Goal: Obtain resource: Download file/media

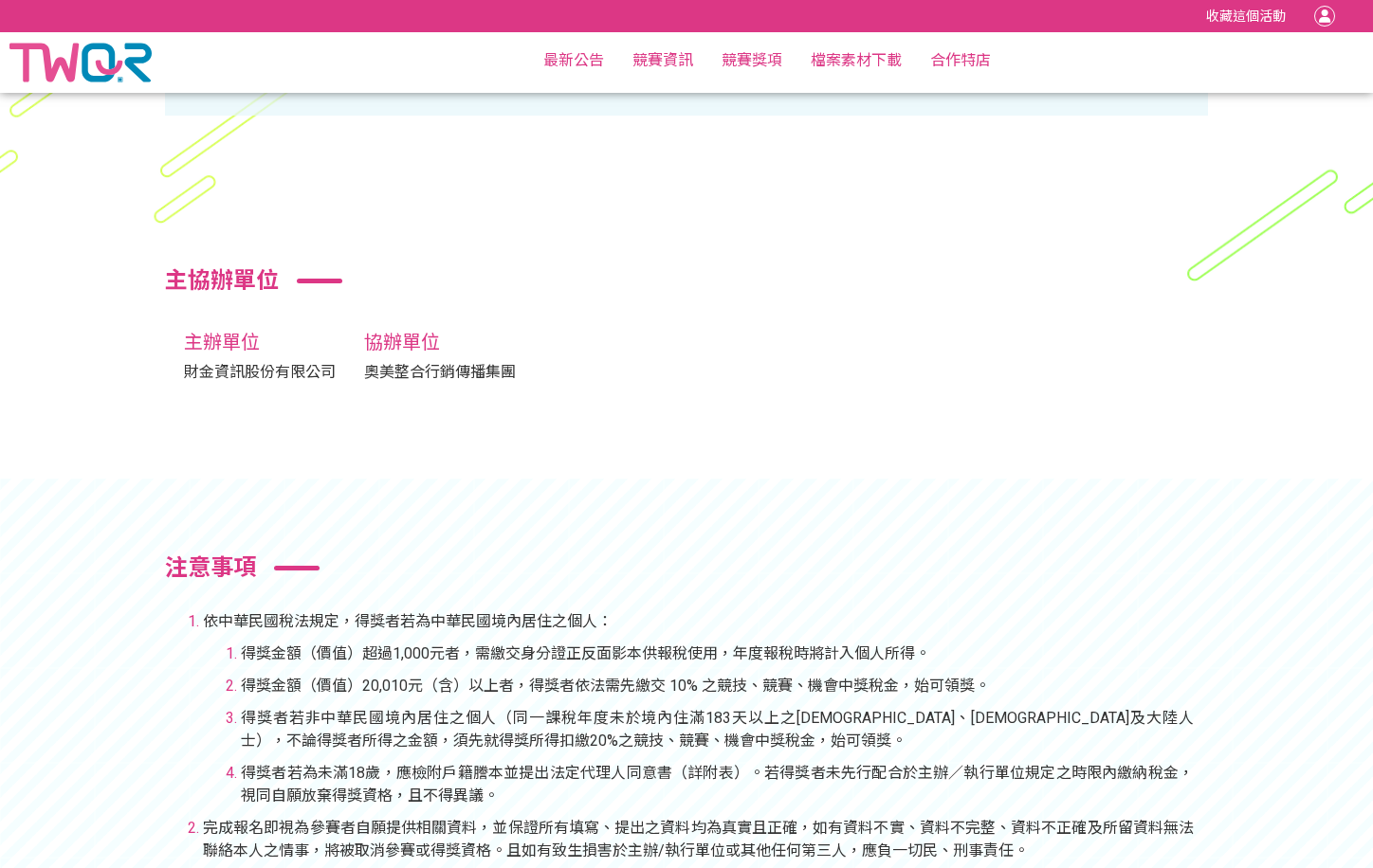
scroll to position [8507, 0]
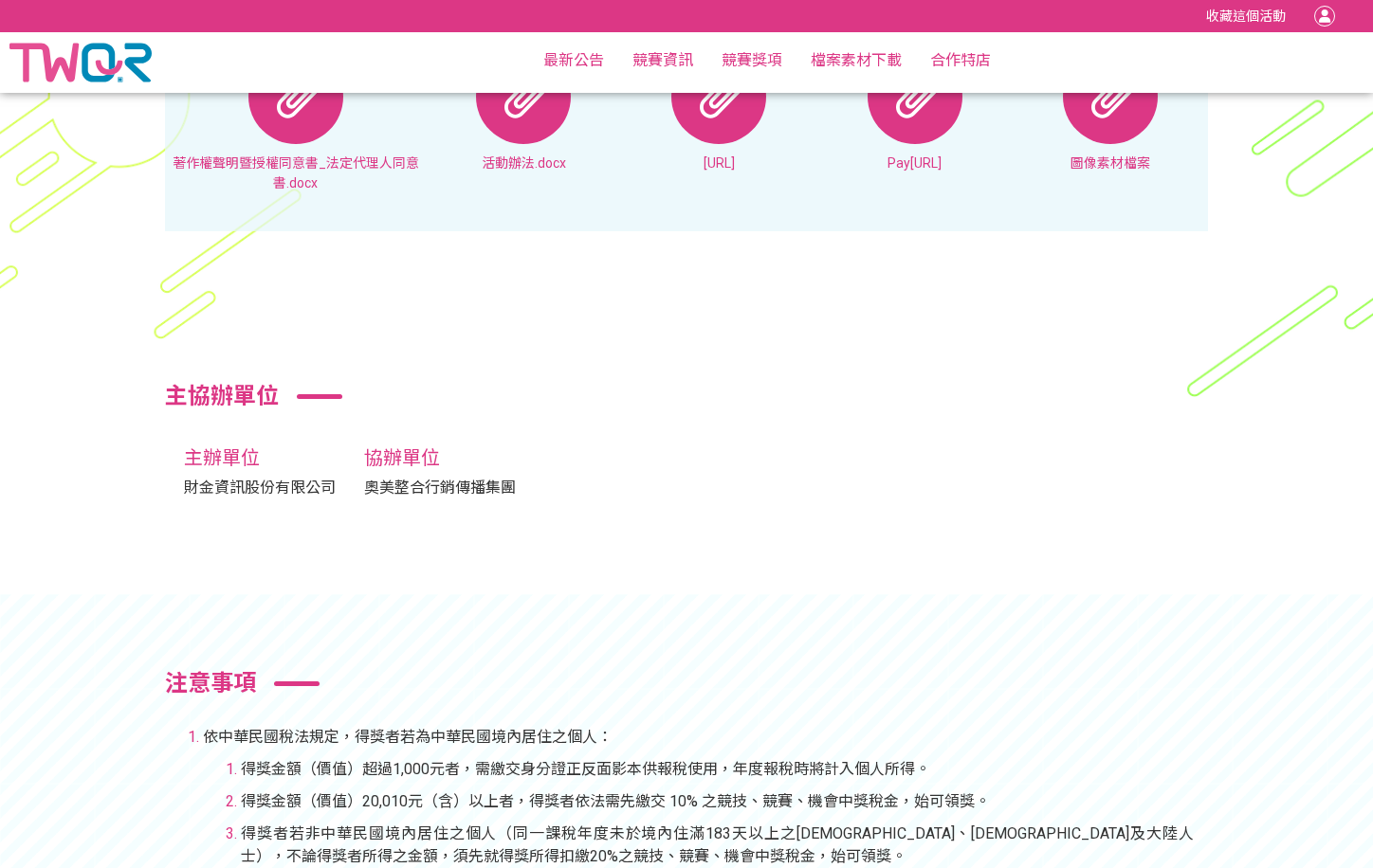
click at [92, 68] on img at bounding box center [81, 62] width 142 height 51
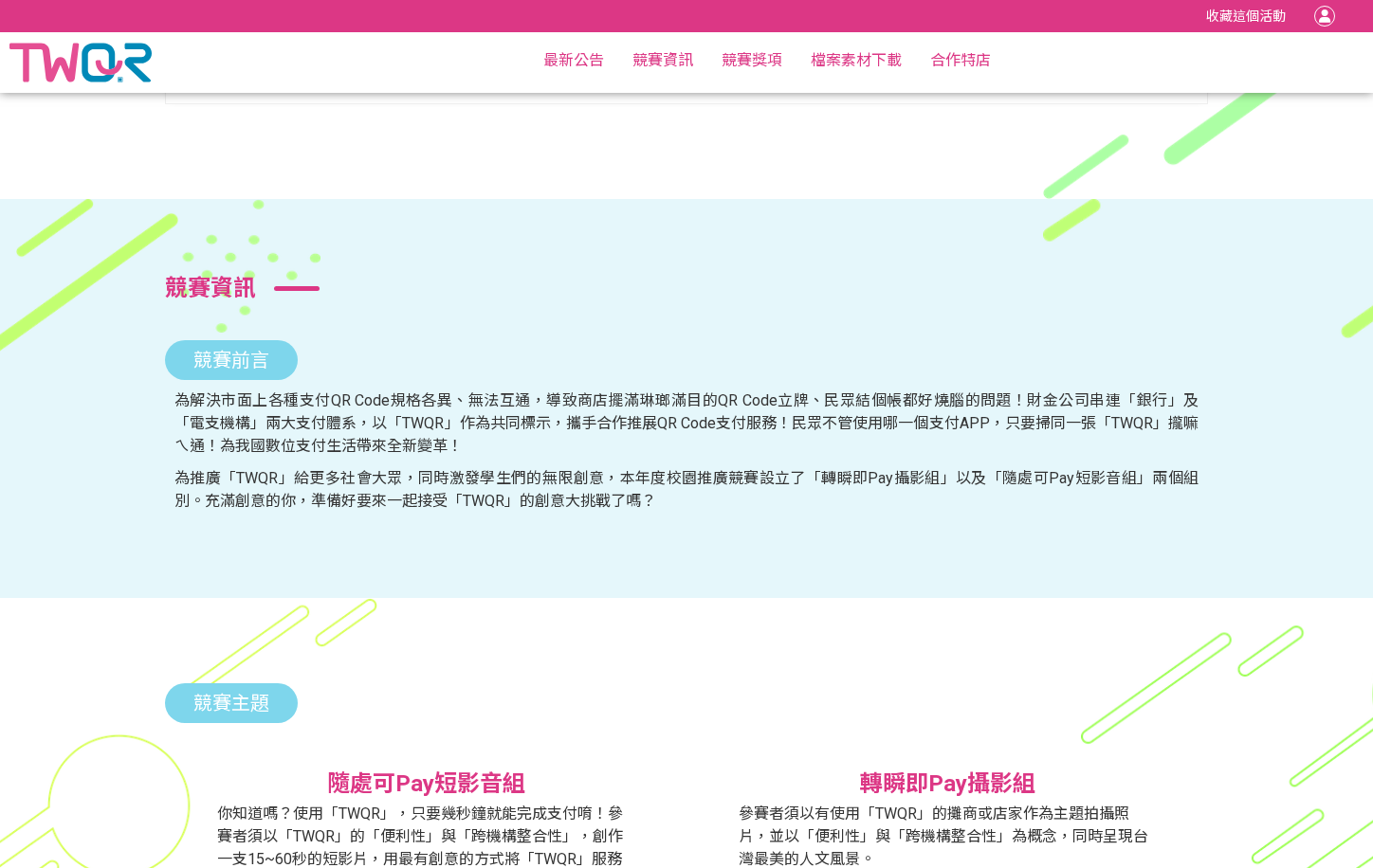
scroll to position [0, 0]
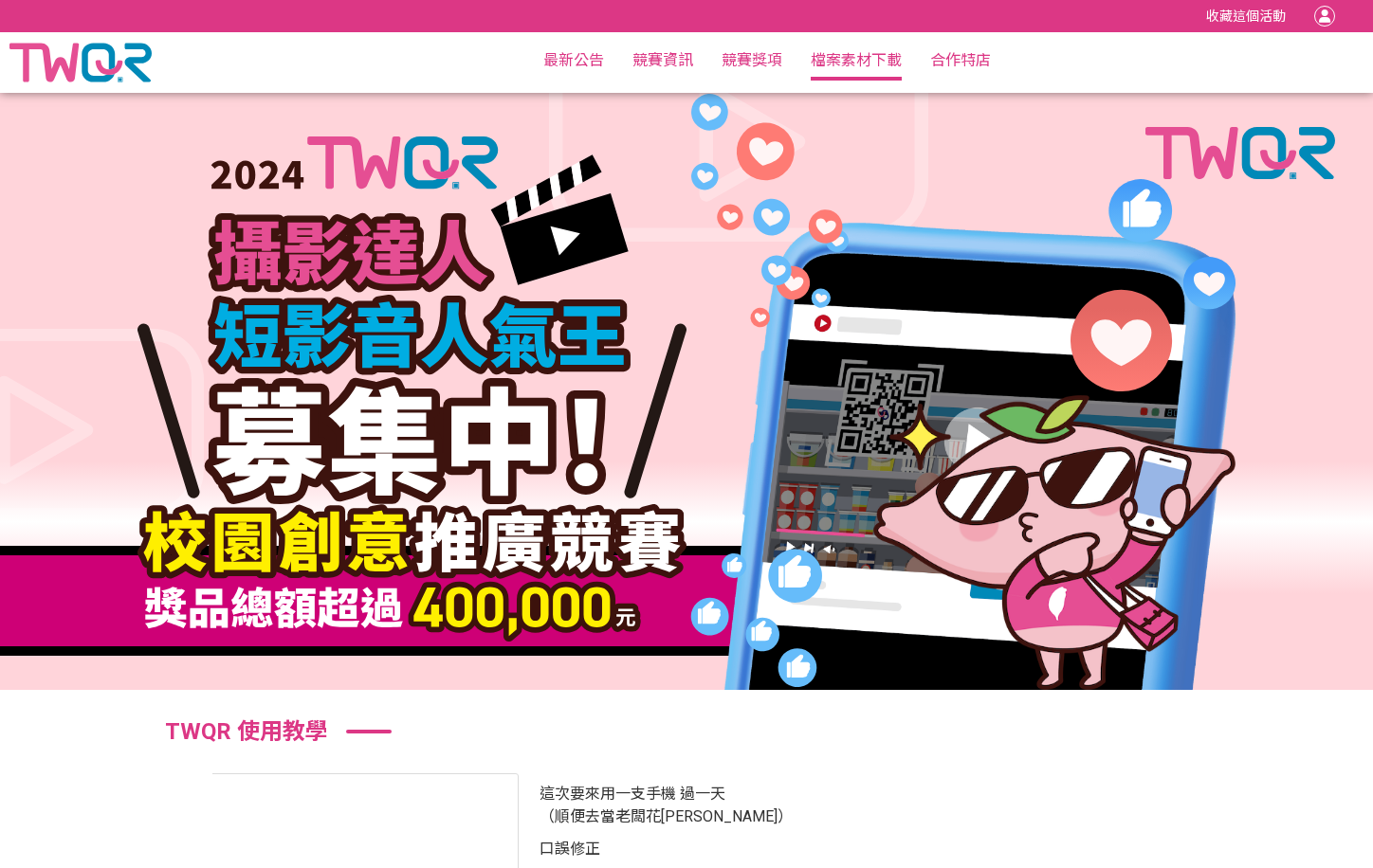
click at [860, 62] on link "檔案素材下載" at bounding box center [855, 60] width 91 height 18
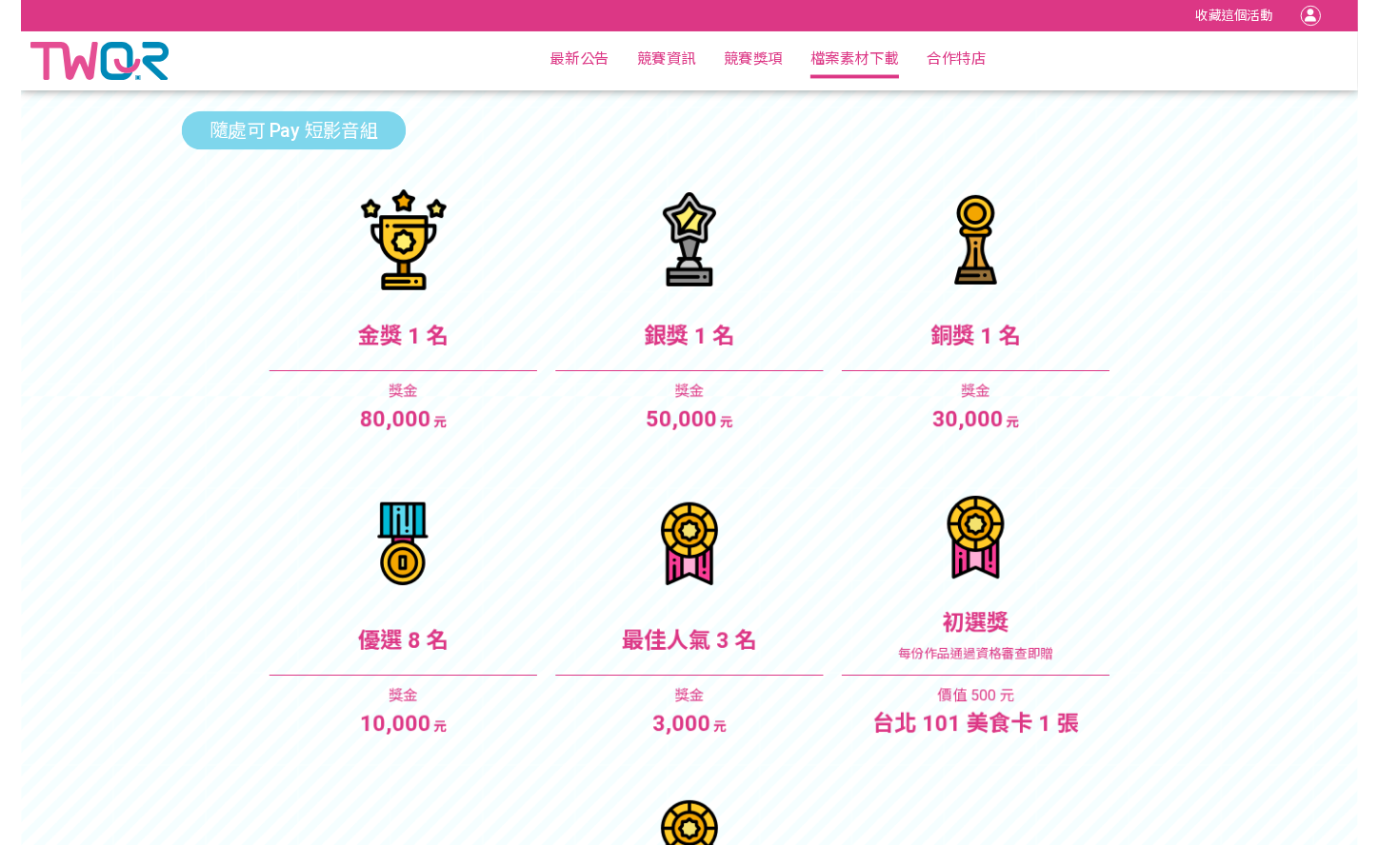
scroll to position [8272, 0]
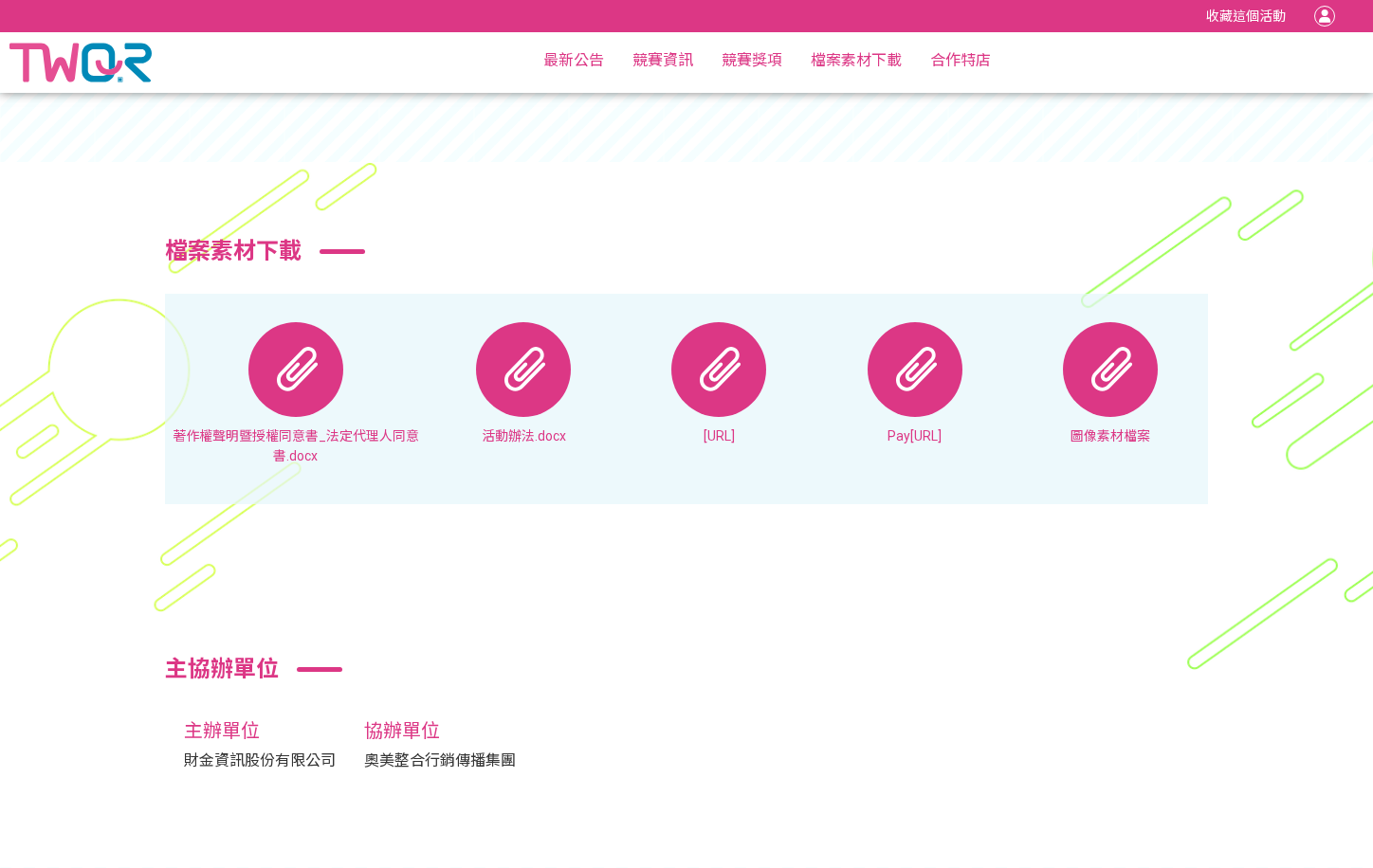
click at [718, 355] on img at bounding box center [718, 369] width 95 height 95
click at [929, 365] on img at bounding box center [914, 369] width 95 height 95
click at [1118, 331] on img at bounding box center [1109, 369] width 95 height 95
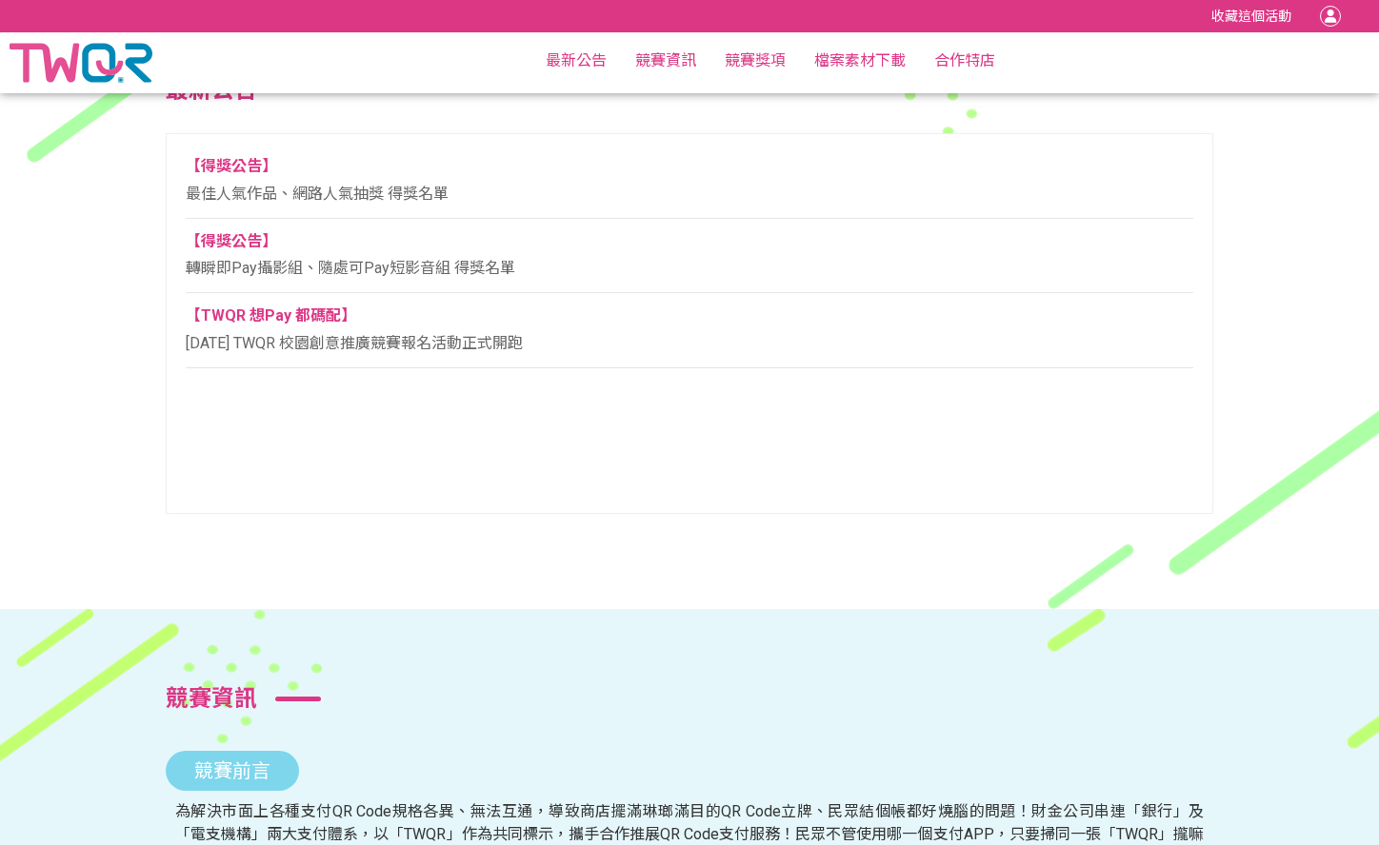
click at [90, 65] on img at bounding box center [81, 62] width 143 height 51
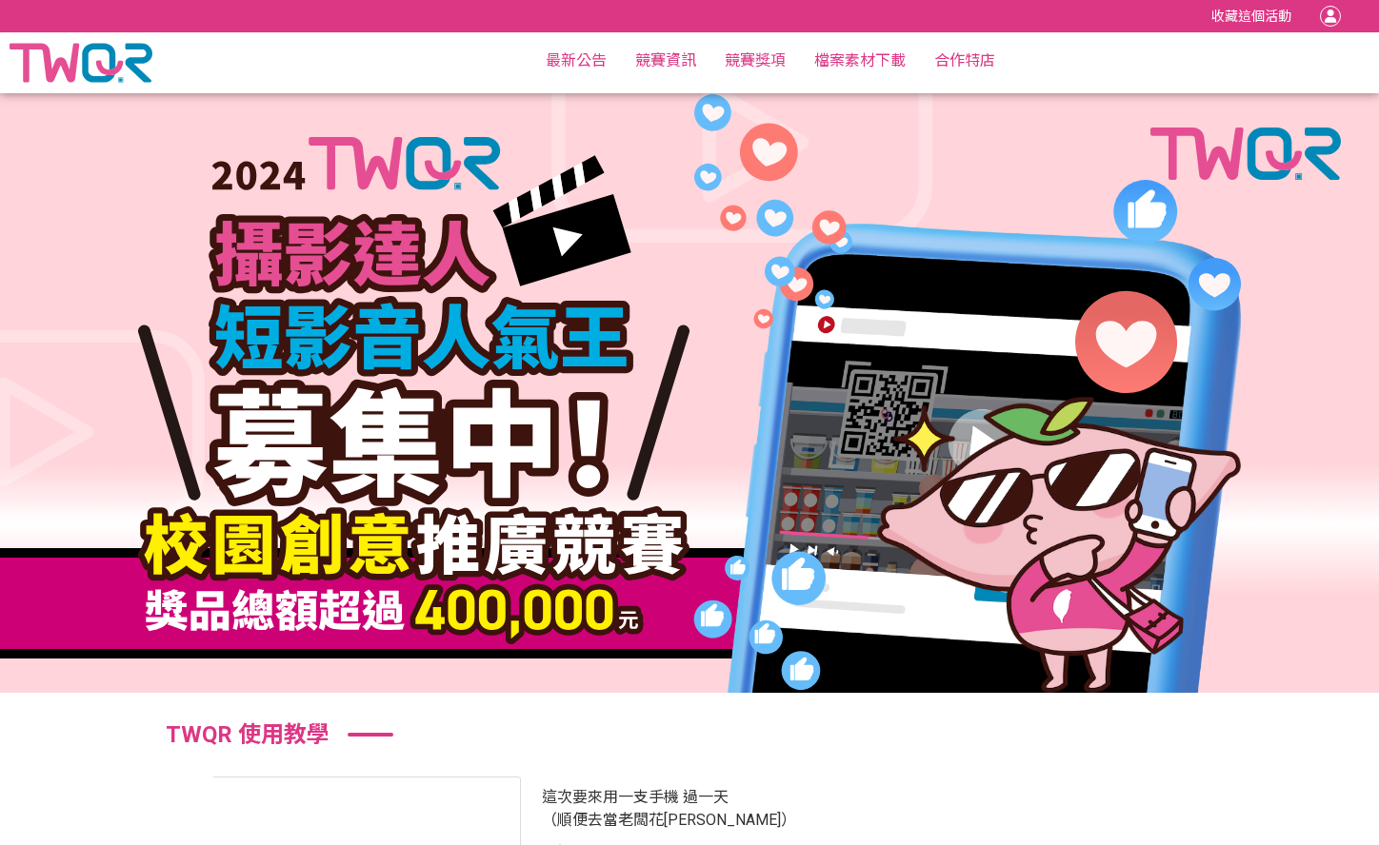
scroll to position [1438, 0]
